Goal: Task Accomplishment & Management: Complete application form

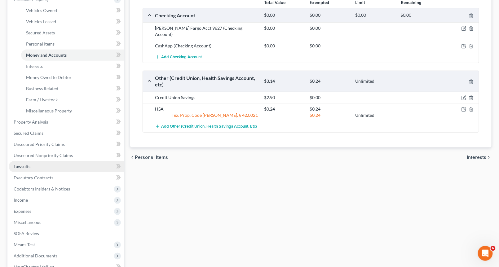
click at [23, 164] on span "Lawsuits" at bounding box center [22, 166] width 17 height 5
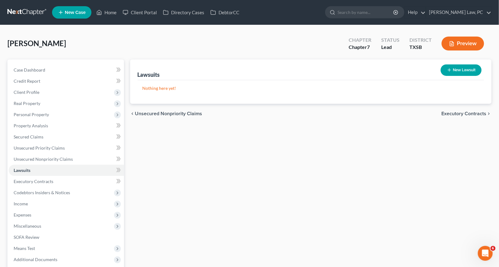
click at [466, 71] on button "New Lawsuit" at bounding box center [461, 69] width 41 height 11
select select "0"
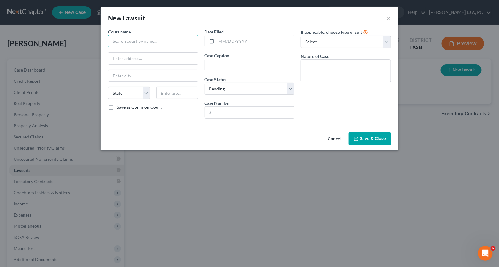
click at [149, 41] on input "text" at bounding box center [153, 41] width 90 height 12
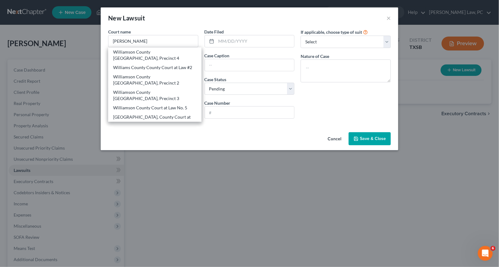
drag, startPoint x: 187, startPoint y: 85, endPoint x: 179, endPoint y: 86, distance: 7.8
click at [187, 105] on div "Williamson County Court at Law No. 5" at bounding box center [154, 108] width 83 height 6
type input "Williamson County Court at Law No. 5"
type input "405 M.L.K. Street"
type input "[GEOGRAPHIC_DATA]"
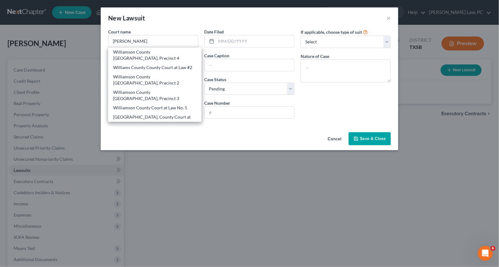
select select "45"
type input "78626"
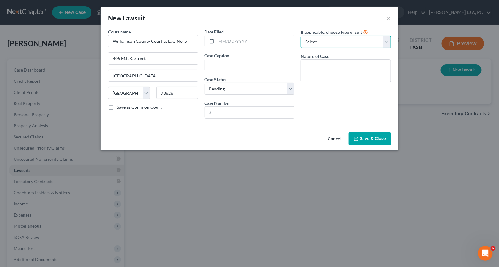
select select "4"
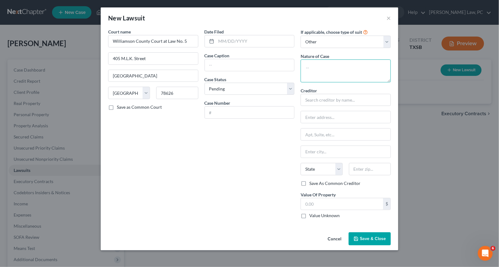
click at [343, 71] on textarea at bounding box center [346, 70] width 90 height 23
type textarea "Debt Collection"
click at [332, 94] on input "text" at bounding box center [346, 100] width 90 height 12
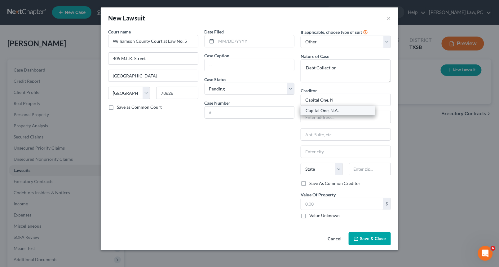
click at [344, 111] on div "Capital One, N.A." at bounding box center [338, 111] width 64 height 6
type input "Capital One, N.A."
type input "P.O. Box 115220"
type input "Carrollton"
select select "45"
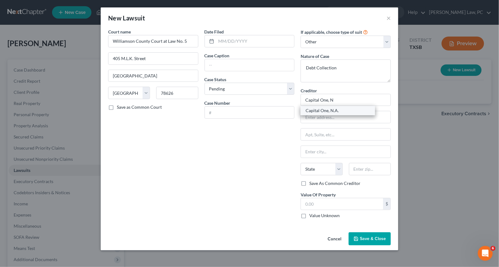
type input "75011-5220"
click at [354, 201] on input "text" at bounding box center [342, 204] width 82 height 12
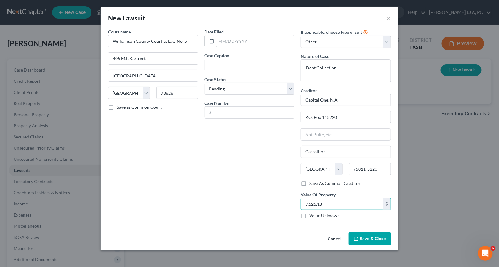
type input "9,525.18"
click at [274, 42] on input "text" at bounding box center [255, 41] width 78 height 12
type input "[DATE]"
click at [272, 64] on input "text" at bounding box center [250, 65] width 90 height 12
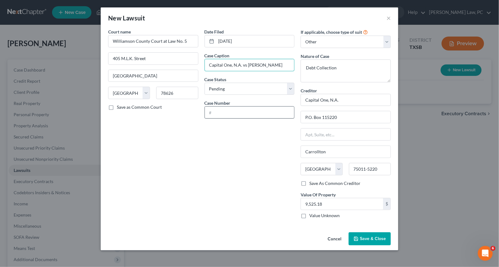
type input "Capital One, N.A. vs [PERSON_NAME]"
click at [268, 107] on input "text" at bounding box center [250, 113] width 90 height 12
type input "23-1779-CC5"
click at [366, 236] on span "Save & Close" at bounding box center [373, 238] width 26 height 5
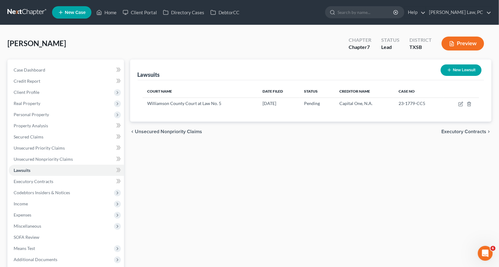
click at [461, 68] on button "New Lawsuit" at bounding box center [461, 69] width 41 height 11
select select "0"
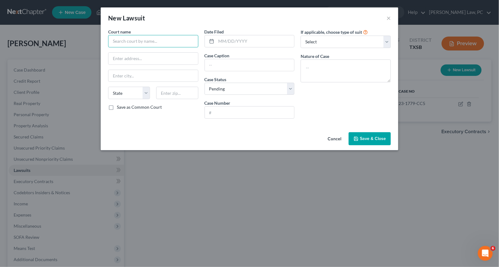
click at [175, 42] on input "text" at bounding box center [153, 41] width 90 height 12
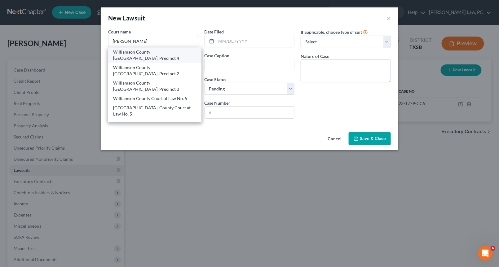
click at [177, 53] on div "Williamson County [GEOGRAPHIC_DATA], Precinct 4" at bounding box center [154, 55] width 83 height 12
type input "Williamson County [GEOGRAPHIC_DATA], Precinct 4"
type input "[STREET_ADDRESS]"
type input "[PERSON_NAME]"
select select "45"
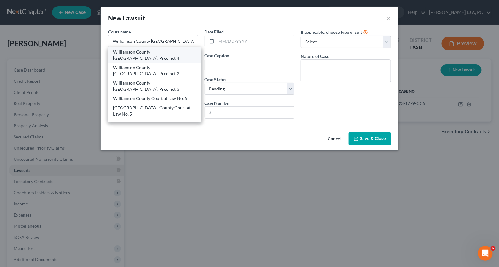
type input "76574"
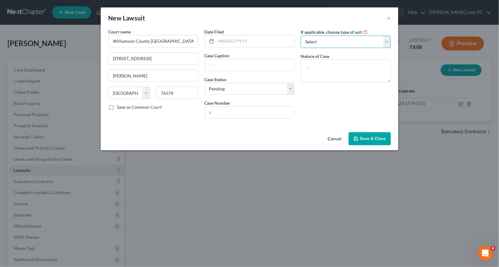
select select "4"
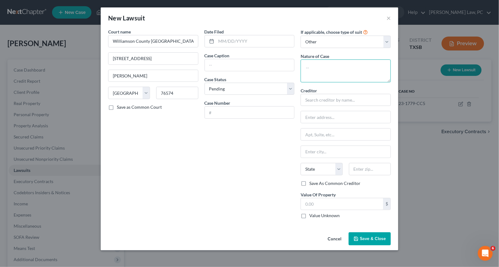
click at [343, 69] on textarea at bounding box center [346, 70] width 90 height 23
type textarea "C"
type textarea "Debt Collection"
click at [360, 97] on input "text" at bounding box center [346, 100] width 90 height 12
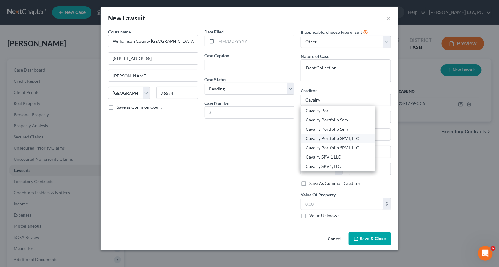
click at [344, 135] on div "Cavalry Portfolio SPV I, LLC" at bounding box center [338, 138] width 64 height 6
type input "Cavalry Portfolio SPV I, LLC"
type input "Javitch Block LLC"
type input "Richardson"
select select "45"
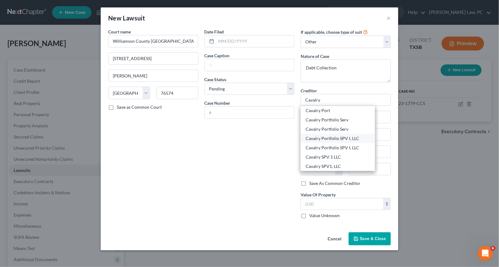
type input "75080"
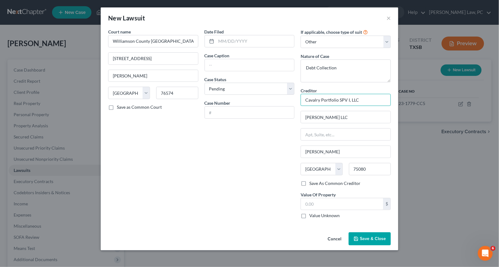
click at [367, 102] on input "Cavalry Portfolio SPV I, LLC" at bounding box center [346, 100] width 90 height 12
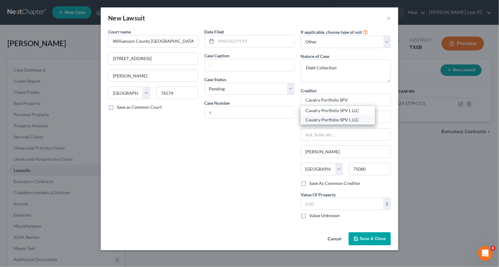
click at [360, 119] on div "Cavalry Portfolio SPV I, LLC" at bounding box center [338, 120] width 64 height 6
type input "Cavalry Portfolio SPV I, LLC"
type input "500 Summit Lake Drive Suite 400"
type input "Valhalla"
select select "35"
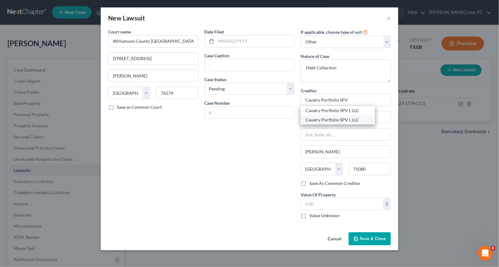
type input "10595"
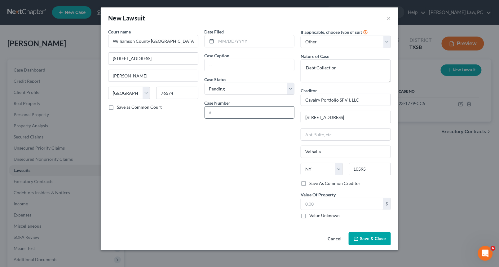
click at [248, 112] on input "text" at bounding box center [250, 113] width 90 height 12
type input "4DC-24-1562"
click at [276, 68] on input "text" at bounding box center [250, 65] width 90 height 12
type input "Cavalry SPV I, LLC, As Assignee of Capital One N.A. vs [PERSON_NAME]"
click at [334, 202] on input "text" at bounding box center [342, 204] width 82 height 12
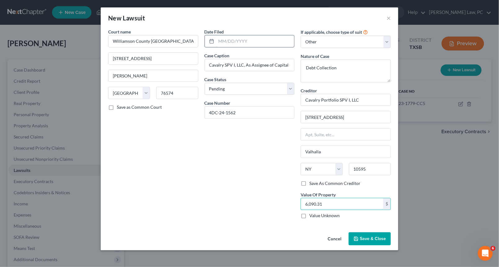
type input "6,090.31"
click at [239, 38] on input "text" at bounding box center [255, 41] width 78 height 12
type input "[DATE]"
click at [367, 101] on input "Cavalry Portfolio SPV I, LLC" at bounding box center [346, 100] width 90 height 12
click at [369, 99] on input "Cavalry Portfolio SPV I, LLC, As Asignee of" at bounding box center [346, 100] width 90 height 12
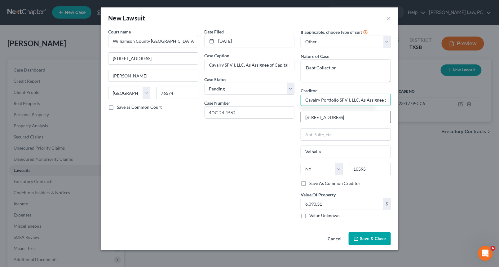
type input "Cavalry Portfolio SPV I, LLC, As Assignee of Capital One N.a."
drag, startPoint x: 372, startPoint y: 117, endPoint x: 303, endPoint y: 118, distance: 69.1
click at [303, 118] on input "500 Summit Lake Drive Suite 400" at bounding box center [346, 117] width 90 height 12
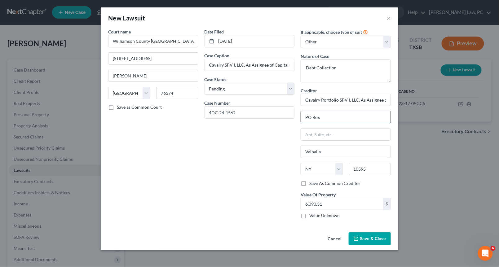
click at [307, 117] on input "PO Box" at bounding box center [346, 117] width 90 height 12
click at [325, 117] on input "P O Box" at bounding box center [346, 117] width 90 height 12
type input "P O Box 420"
drag, startPoint x: 349, startPoint y: 152, endPoint x: 300, endPoint y: 150, distance: 48.4
type input "Lubbock"
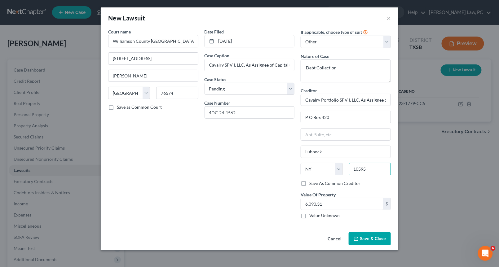
drag, startPoint x: 369, startPoint y: 165, endPoint x: 350, endPoint y: 165, distance: 18.9
type input "79408"
select select "45"
drag, startPoint x: 358, startPoint y: 99, endPoint x: 403, endPoint y: 100, distance: 44.9
click at [403, 100] on div "New Lawsuit × Court name * Williamson County JP Court, Precinct 4 211 W 6th St …" at bounding box center [249, 133] width 499 height 267
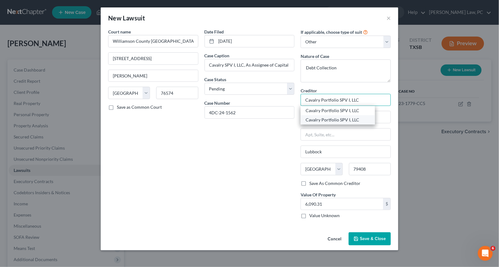
type input "Cavalry Portfolio SPV I, LLC"
click at [354, 117] on div "Cavalry Portfolio SPV I, LLC" at bounding box center [338, 120] width 64 height 6
type input "500 Summit Lake Drive Suite 400"
type input "Valhalla"
select select "35"
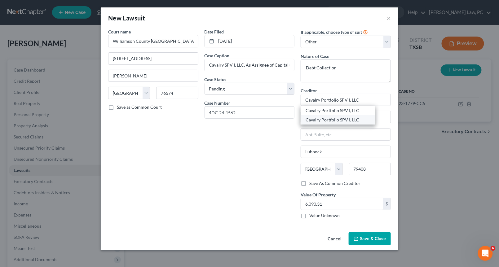
type input "10595"
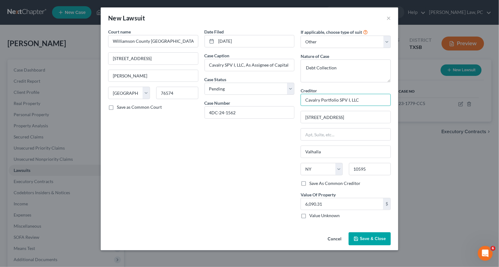
click at [365, 100] on input "Cavalry Portfolio SPV I, LLC" at bounding box center [346, 100] width 90 height 12
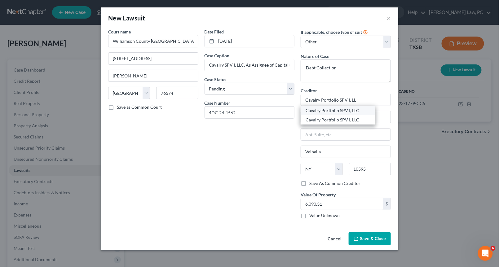
click at [361, 110] on div "Cavalry Portfolio SPV I, LLC" at bounding box center [338, 111] width 64 height 6
type input "Cavalry Portfolio SPV I, LLC"
type input "Javitch Block LLC"
type input "Richardson"
select select "45"
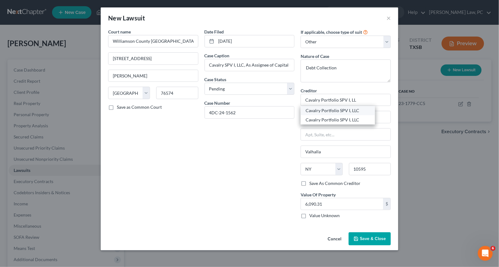
type input "75080"
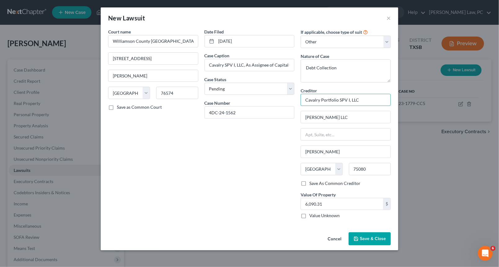
click at [367, 101] on input "Cavalry Portfolio SPV I, LLC" at bounding box center [346, 100] width 90 height 12
type input "Cavalry Portfolio SPV I, LLC, As Assignee Of Capital One N.A."
drag, startPoint x: 344, startPoint y: 115, endPoint x: 281, endPoint y: 113, distance: 63.2
click at [281, 113] on div "Court name * Williamson County JP Court, Precinct 4 211 W 6th St Taylor State A…" at bounding box center [249, 126] width 289 height 195
type input "[STREET_ADDRESS]"
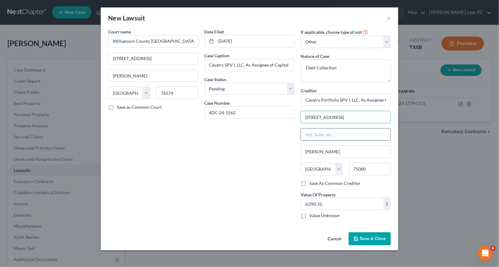
click at [335, 131] on input "text" at bounding box center [346, 135] width 90 height 12
type input "Suite 220"
click at [366, 166] on input "75080" at bounding box center [370, 169] width 42 height 12
type input "06831"
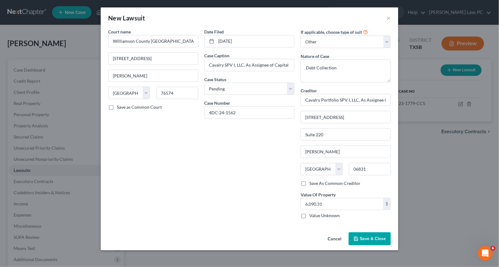
click at [364, 142] on div "Creditor * Cavalry Portfolio SPV I, LLC, As Assignee Of Capital One N.A. 1 Amer…" at bounding box center [346, 133] width 90 height 93
type input "[GEOGRAPHIC_DATA]"
select select "6"
click at [374, 237] on span "Save & Close" at bounding box center [373, 238] width 26 height 5
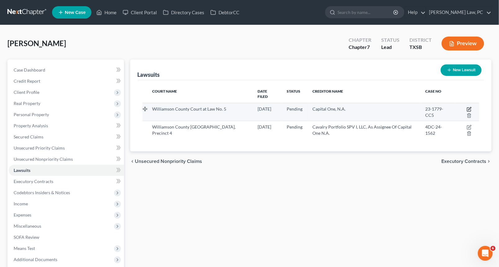
click at [468, 107] on icon "button" at bounding box center [469, 108] width 3 height 3
select select "45"
select select "0"
select select "4"
select select "45"
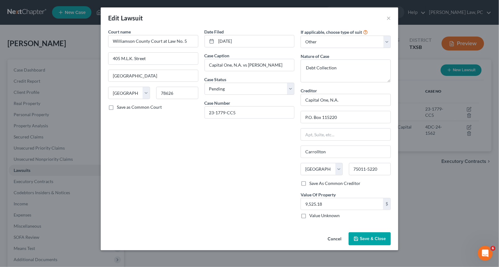
click at [391, 15] on div "Edit Lawsuit ×" at bounding box center [249, 17] width 297 height 21
click at [375, 237] on span "Save & Close" at bounding box center [373, 238] width 26 height 5
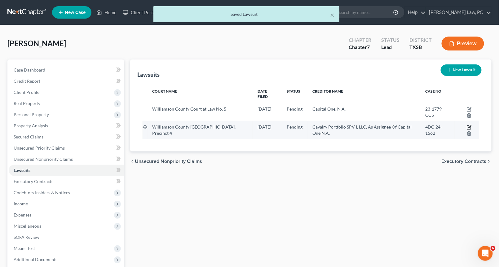
click at [468, 125] on icon "button" at bounding box center [469, 126] width 3 height 3
select select "45"
select select "0"
select select "4"
select select "6"
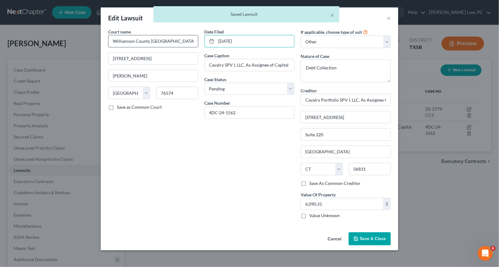
drag, startPoint x: 249, startPoint y: 37, endPoint x: 196, endPoint y: 37, distance: 53.0
click at [197, 37] on div "Court name * [GEOGRAPHIC_DATA], Precinct 4 211 W [GEOGRAPHIC_DATA][PERSON_NAME]…" at bounding box center [249, 126] width 289 height 195
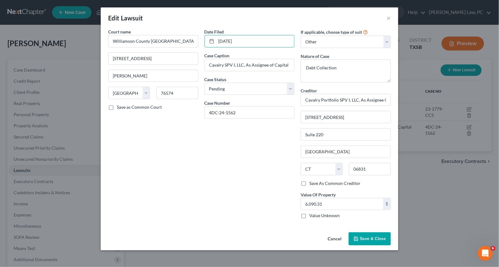
type input "[DATE]"
click at [384, 236] on span "Save & Close" at bounding box center [373, 238] width 26 height 5
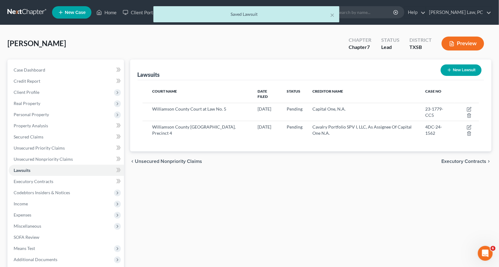
click at [470, 71] on button "New Lawsuit" at bounding box center [461, 69] width 41 height 11
select select "0"
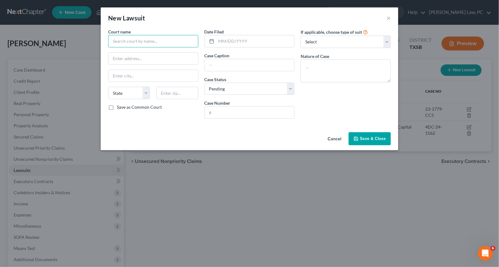
click at [161, 42] on input "text" at bounding box center [153, 41] width 90 height 12
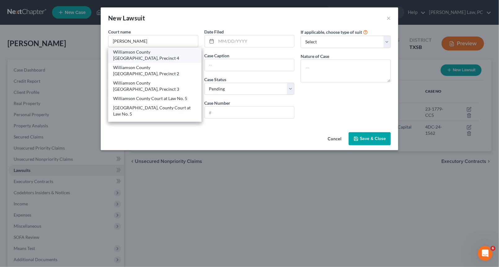
click at [181, 53] on div "Williamson County [GEOGRAPHIC_DATA], Precinct 4" at bounding box center [154, 55] width 83 height 12
type input "Williamson County [GEOGRAPHIC_DATA], Precinct 4"
type input "[STREET_ADDRESS]"
type input "[PERSON_NAME]"
select select "45"
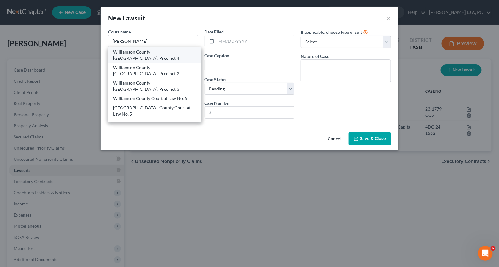
type input "76574"
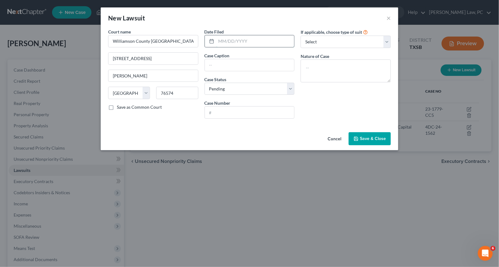
click at [255, 42] on input "text" at bounding box center [255, 41] width 78 height 12
type input "[DATE]"
select select "4"
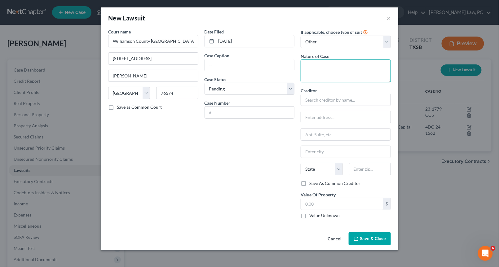
click at [350, 68] on textarea at bounding box center [346, 70] width 90 height 23
type textarea "Debt Collection"
click at [244, 65] on input "text" at bounding box center [250, 65] width 90 height 12
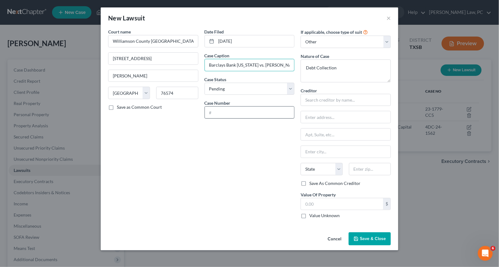
type input "Barclays Bank [US_STATE] vs. [PERSON_NAME]"
click at [257, 115] on input "text" at bounding box center [250, 113] width 90 height 12
paste input "4DC-24-0697"
type input "4DC-24-0697"
click at [354, 100] on input "text" at bounding box center [346, 100] width 90 height 12
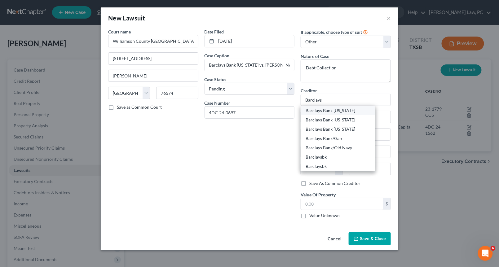
click at [355, 111] on div "Barclays Bank [US_STATE]" at bounding box center [338, 111] width 64 height 6
type input "Barclays Bank [US_STATE]"
type input "[STREET_ADDRESS]"
type input "Wilmington"
select select "7"
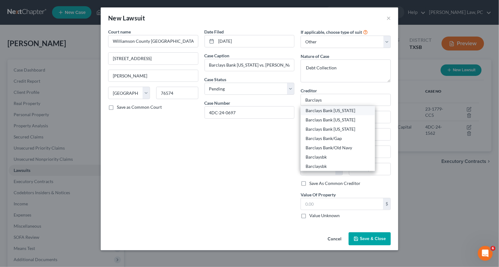
type input "19801"
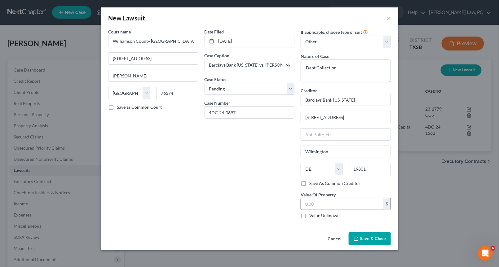
click at [352, 202] on input "text" at bounding box center [342, 204] width 82 height 12
click at [324, 207] on div "13,701. $ Value Unknown" at bounding box center [346, 208] width 90 height 21
click at [324, 202] on input "13,701." at bounding box center [342, 204] width 82 height 12
type input "13,701.26"
click at [355, 99] on input "Barclays Bank [US_STATE]" at bounding box center [346, 100] width 90 height 12
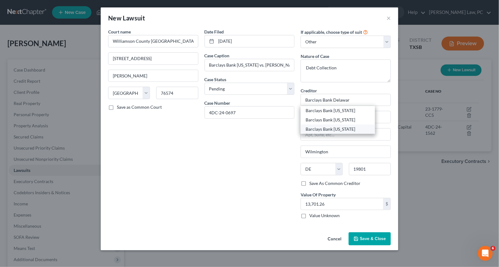
click at [354, 126] on div "Barclays Bank [US_STATE]" at bounding box center [338, 129] width 64 height 6
type input "Barclays Bank [US_STATE]"
type input "Po Box 8803"
type input "19899"
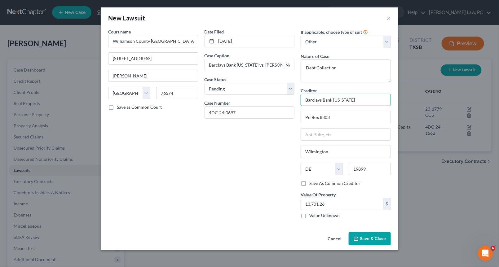
click at [358, 98] on input "Barclays Bank [US_STATE]" at bounding box center [346, 100] width 90 height 12
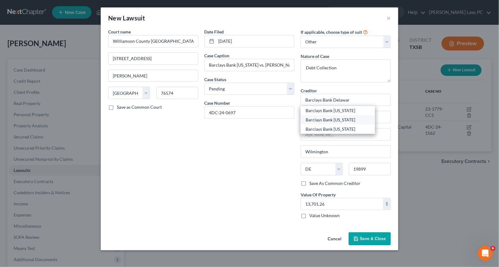
click at [351, 118] on div "Barclays Bank [US_STATE]" at bounding box center [338, 120] width 64 height 6
type input "Barclays Bank [US_STATE]"
type input "Po Box C-90006"
type input "Bellevue"
select select "50"
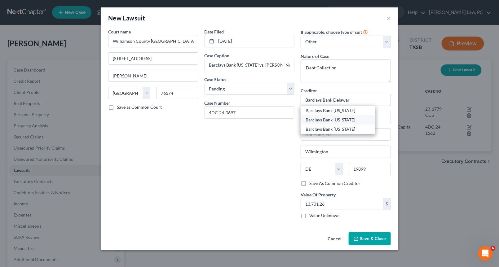
type input "98009"
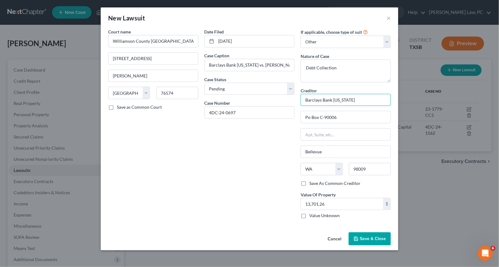
click at [352, 102] on input "Barclays Bank [US_STATE]" at bounding box center [346, 100] width 90 height 12
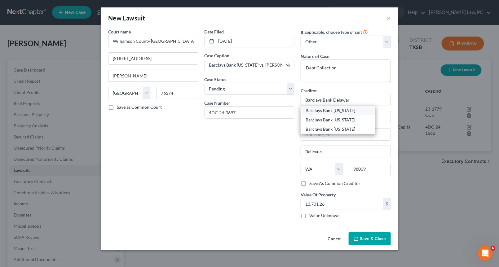
click at [347, 108] on div "Barclays Bank [US_STATE]" at bounding box center [338, 111] width 64 height 6
type input "Barclays Bank [US_STATE]"
type input "[STREET_ADDRESS]"
type input "Wilmington"
select select "7"
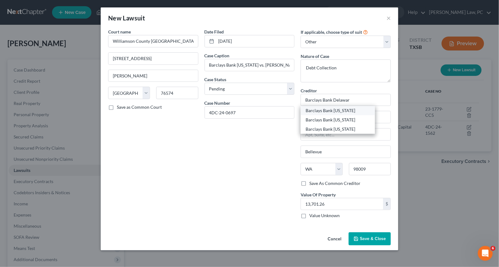
type input "19801"
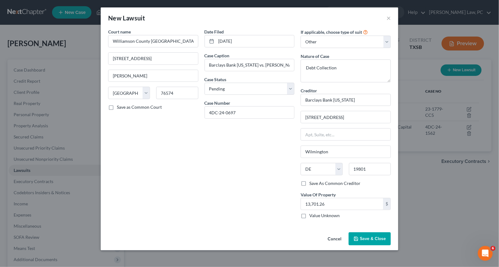
click at [379, 236] on span "Save & Close" at bounding box center [373, 238] width 26 height 5
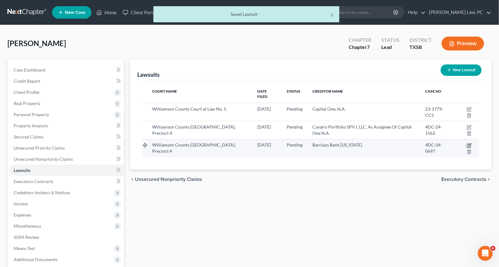
click at [467, 143] on icon "button" at bounding box center [469, 145] width 5 height 5
select select "45"
select select "0"
select select "4"
select select "7"
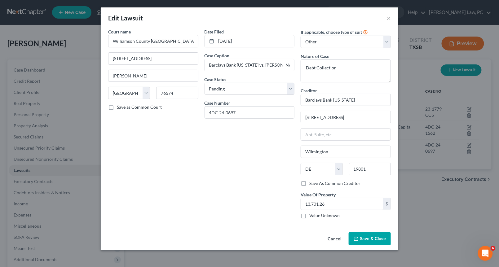
click at [362, 232] on button "Save & Close" at bounding box center [370, 238] width 42 height 13
